Goal: Navigation & Orientation: Find specific page/section

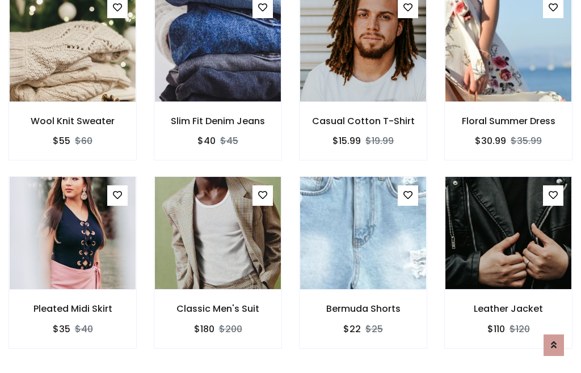
click at [291, 186] on div "Bermuda Shorts $22 $25" at bounding box center [363, 271] width 145 height 188
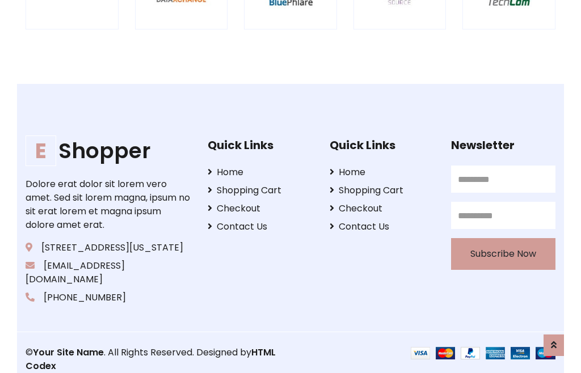
scroll to position [2161, 0]
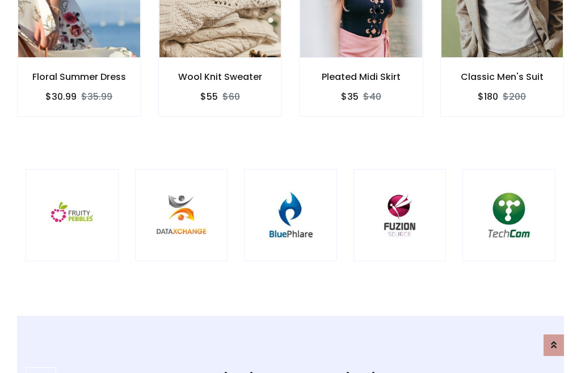
click at [291, 187] on img at bounding box center [290, 215] width 65 height 65
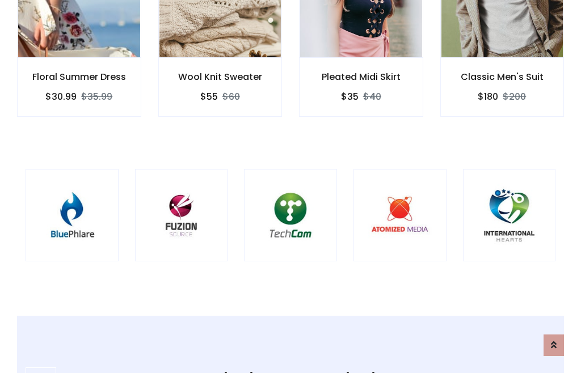
click at [291, 187] on img at bounding box center [290, 215] width 65 height 65
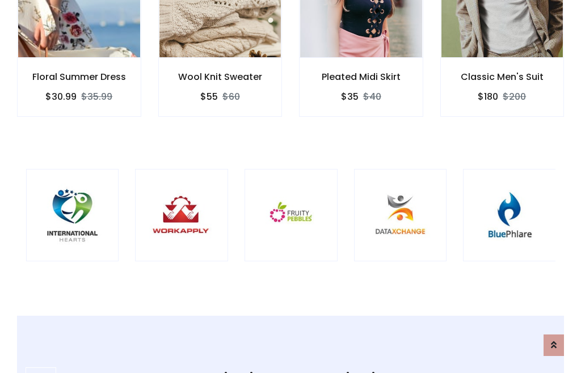
click at [291, 187] on img at bounding box center [291, 215] width 65 height 65
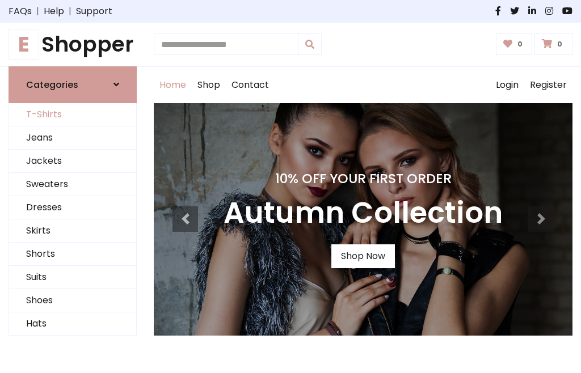
click at [73, 115] on link "T-Shirts" at bounding box center [72, 114] width 127 height 23
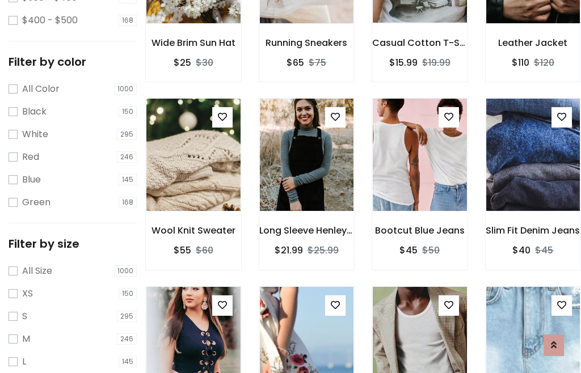
scroll to position [105, 0]
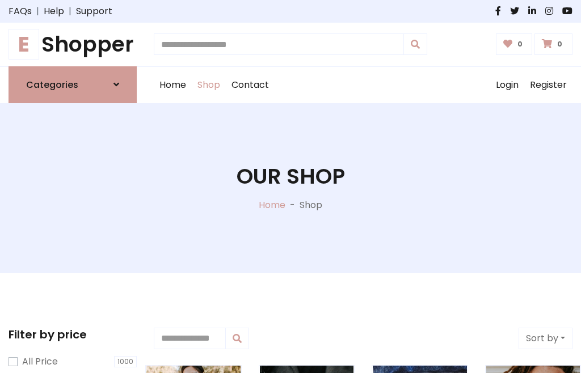
click at [73, 44] on h1 "E Shopper" at bounding box center [73, 45] width 128 height 26
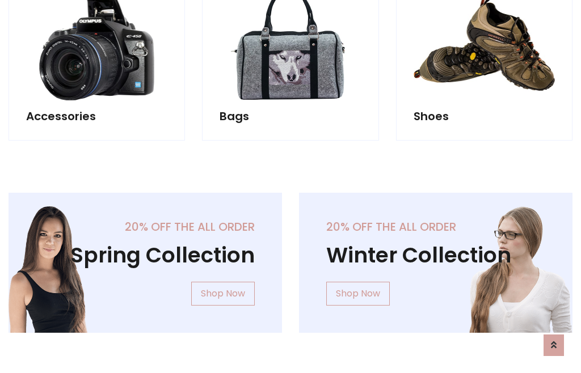
scroll to position [1103, 0]
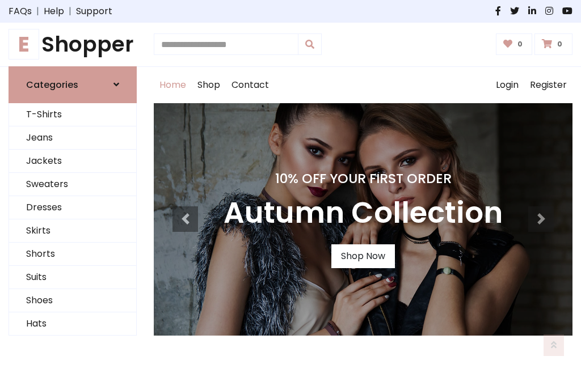
scroll to position [372, 0]
